Goal: Task Accomplishment & Management: Check status

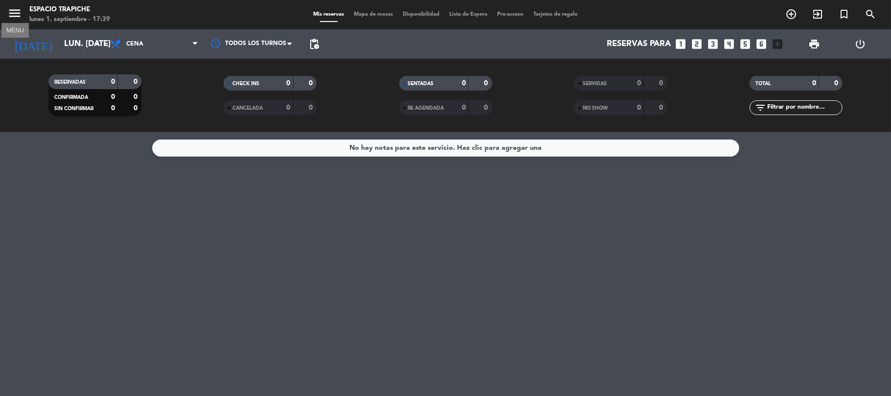
click at [23, 12] on span "menu MENU" at bounding box center [18, 14] width 22 height 23
click at [23, 12] on span "menu" at bounding box center [18, 14] width 22 height 23
click at [13, 16] on icon "menu" at bounding box center [14, 13] width 15 height 15
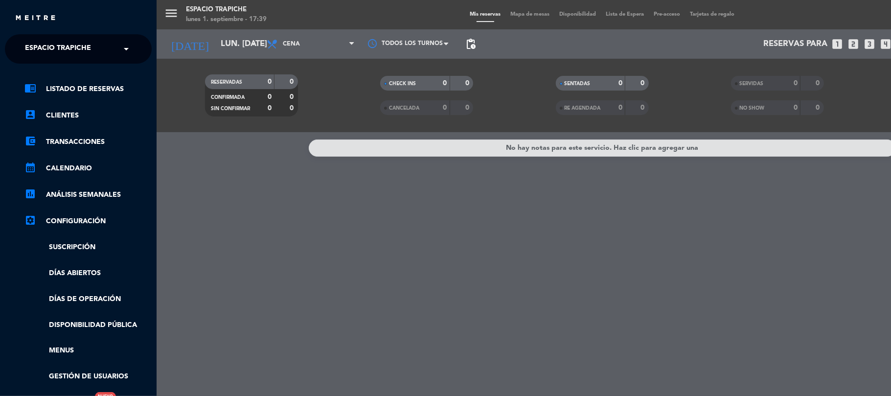
click at [13, 17] on div "close" at bounding box center [78, 14] width 157 height 29
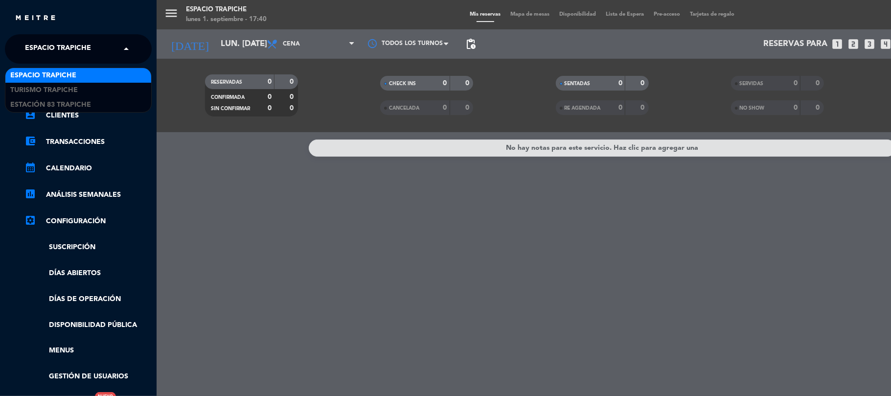
click at [124, 46] on span at bounding box center [128, 49] width 17 height 21
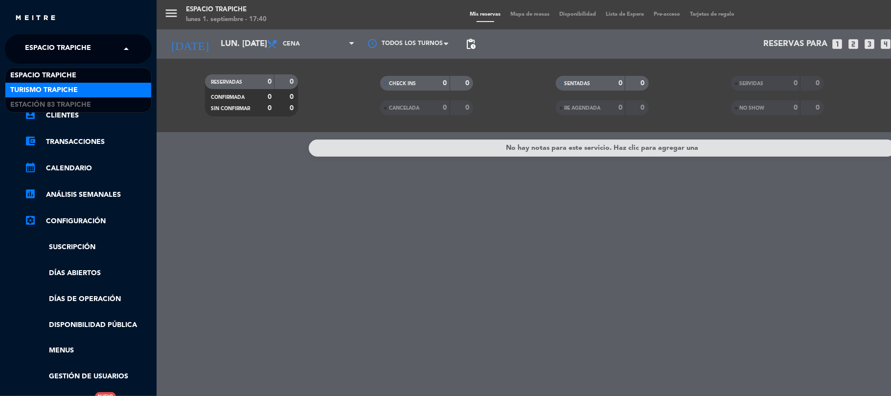
click at [132, 83] on div "Turismo Trapiche" at bounding box center [78, 90] width 146 height 15
click at [132, 83] on link "chrome_reader_mode Listado de Reservas" at bounding box center [87, 89] width 127 height 12
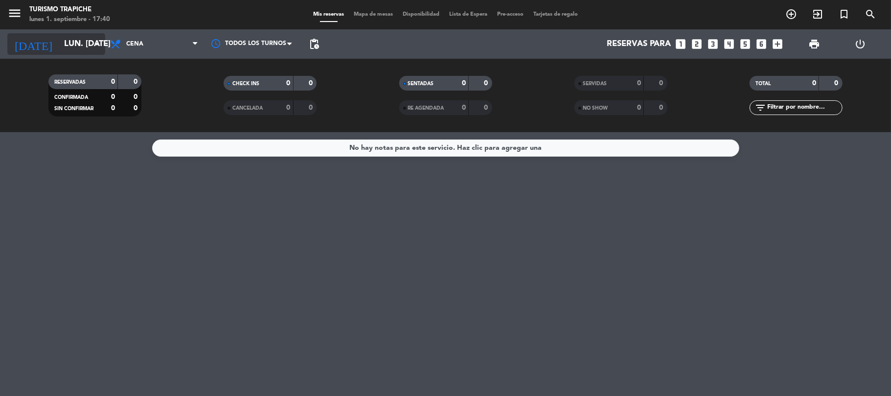
click at [19, 50] on icon "[DATE]" at bounding box center [33, 44] width 52 height 22
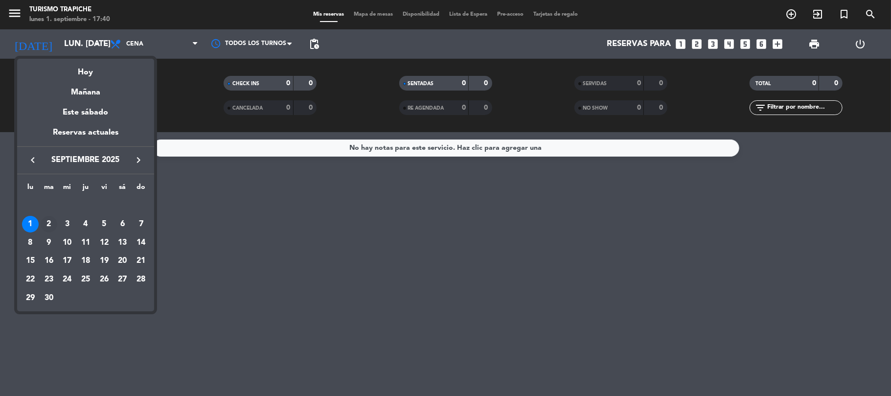
click at [47, 220] on div "2" at bounding box center [49, 224] width 17 height 17
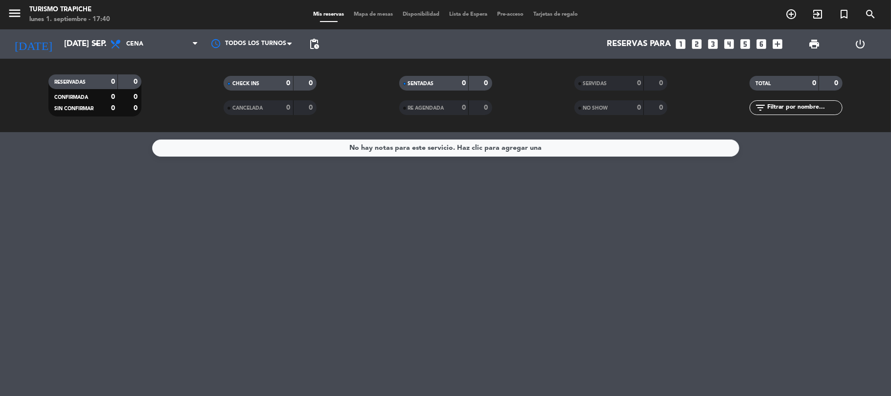
click at [47, 220] on div "No hay notas para este servicio. Haz clic para agregar una" at bounding box center [445, 264] width 891 height 264
click at [20, 49] on icon "[DATE]" at bounding box center [33, 44] width 52 height 22
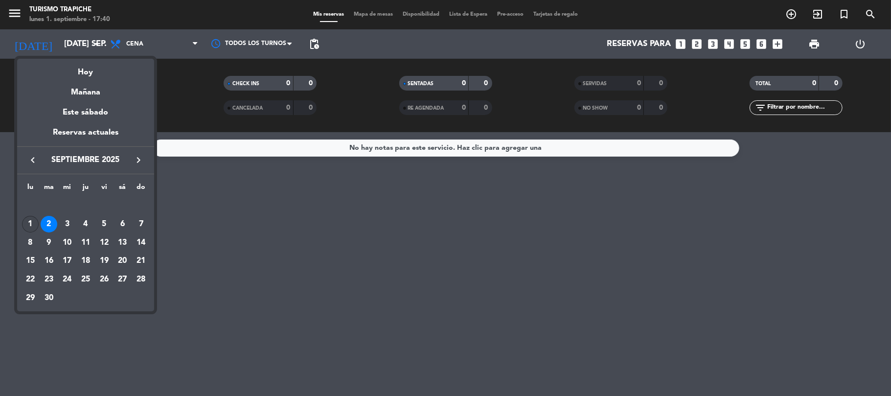
click at [28, 225] on div "1" at bounding box center [30, 224] width 17 height 17
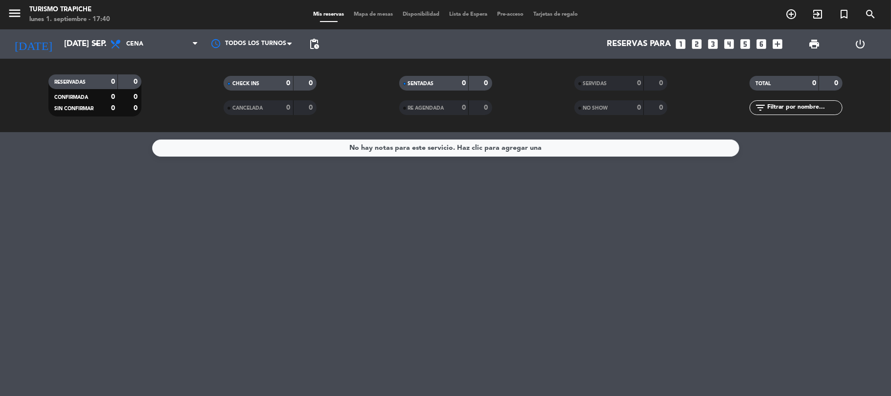
click at [28, 225] on div "No hay notas para este servicio. Haz clic para agregar una" at bounding box center [445, 264] width 891 height 264
type input "lun. [DATE]"
